Goal: Complete application form: Complete application form

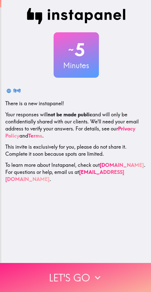
click at [84, 273] on button "Let's go" at bounding box center [75, 277] width 151 height 29
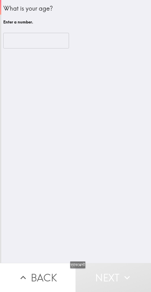
click at [43, 40] on input "number" at bounding box center [36, 41] width 66 height 16
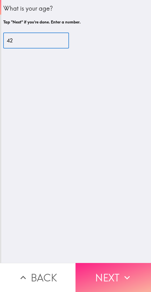
type input "42"
click at [116, 270] on button "Next" at bounding box center [114, 277] width 76 height 29
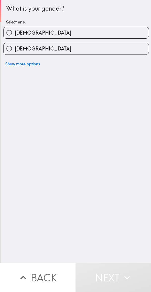
click at [86, 30] on label "[DEMOGRAPHIC_DATA]" at bounding box center [77, 32] width 146 height 11
click at [15, 30] on input "[DEMOGRAPHIC_DATA]" at bounding box center [9, 32] width 11 height 11
radio input "true"
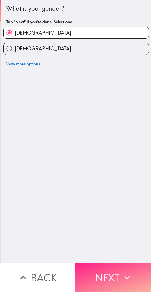
click at [122, 272] on icon "button" at bounding box center [127, 277] width 11 height 11
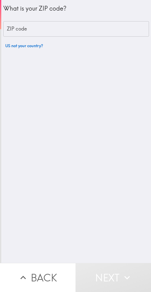
click at [91, 26] on input "ZIP code" at bounding box center [76, 29] width 146 height 16
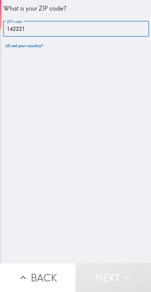
click at [47, 27] on input "142221" at bounding box center [76, 29] width 146 height 16
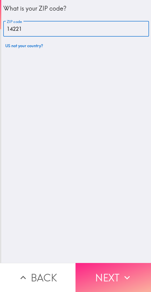
type input "14221"
click at [118, 267] on button "Next" at bounding box center [114, 277] width 76 height 29
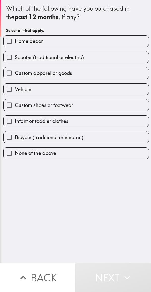
click at [24, 155] on span "None of the above" at bounding box center [35, 153] width 41 height 7
click at [15, 155] on input "None of the above" at bounding box center [9, 153] width 11 height 11
checkbox input "true"
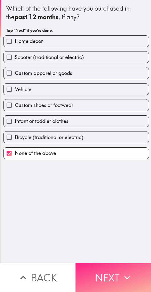
click at [120, 272] on button "Next" at bounding box center [114, 277] width 76 height 29
